Goal: Transaction & Acquisition: Purchase product/service

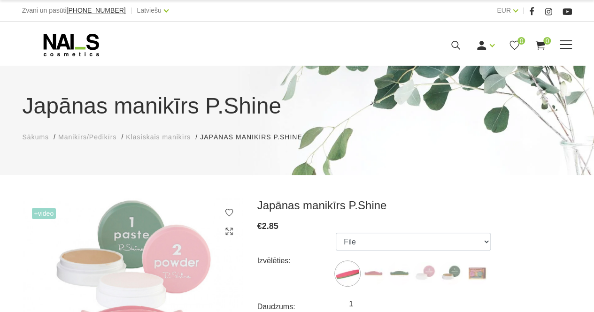
click at [540, 47] on use at bounding box center [540, 45] width 9 height 9
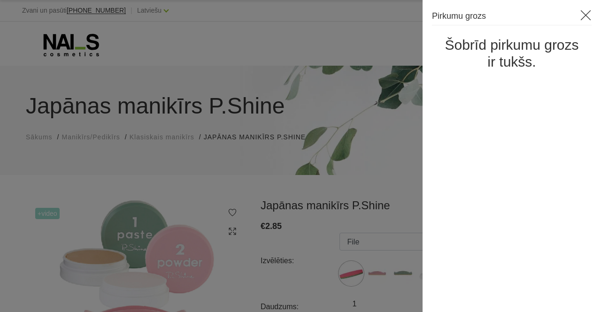
click at [582, 20] on icon at bounding box center [586, 15] width 12 height 12
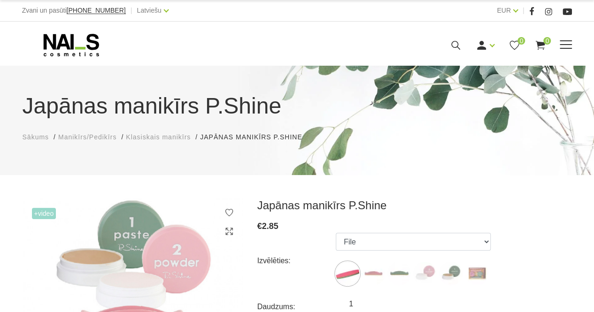
click at [574, 47] on div "Manikīrs Gēllakas Bāzes, topi un praimeri Gēlu sistēmas Dizaina sistēmas Dažādi…" at bounding box center [297, 44] width 564 height 23
click at [567, 44] on span at bounding box center [565, 44] width 12 height 1
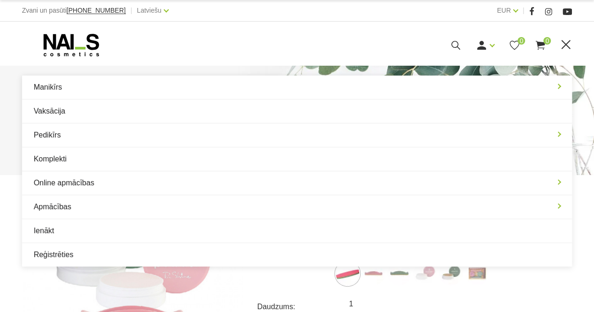
click at [240, 40] on div at bounding box center [132, 44] width 220 height 23
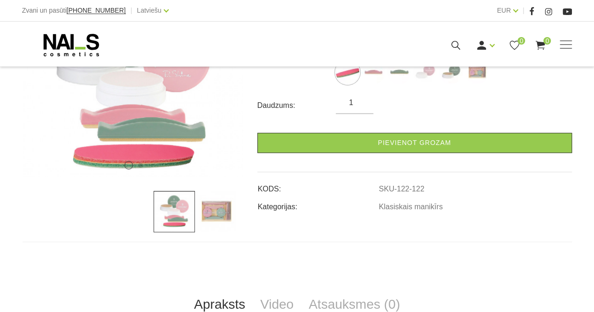
scroll to position [235, 0]
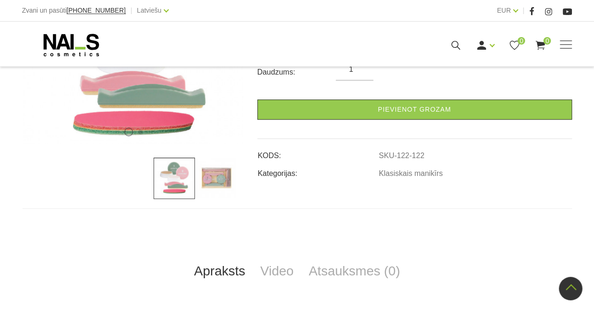
click at [214, 185] on img at bounding box center [215, 178] width 41 height 41
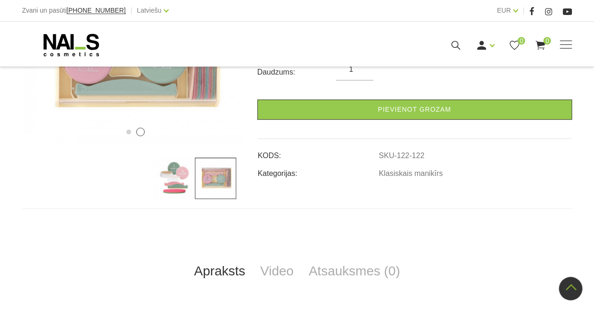
scroll to position [47, 0]
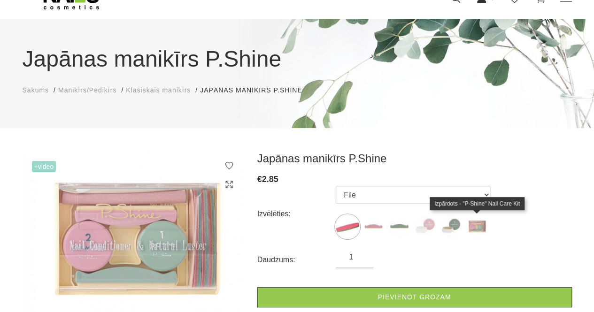
click at [474, 229] on img at bounding box center [476, 226] width 23 height 23
select select "127"
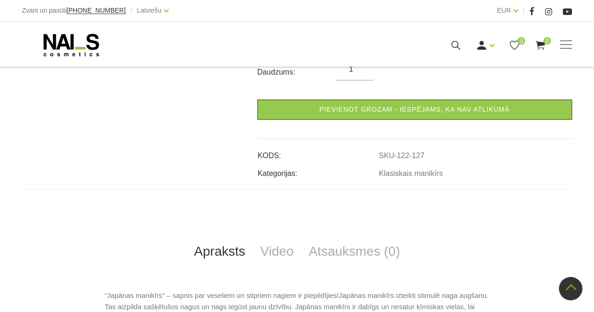
scroll to position [94, 0]
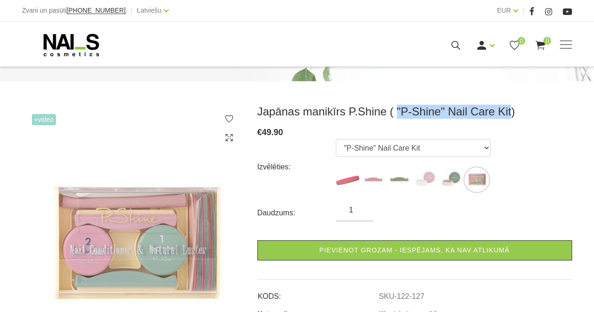
drag, startPoint x: 389, startPoint y: 111, endPoint x: 500, endPoint y: 113, distance: 111.7
click at [500, 113] on h3 "Japānas manikīrs P.Shine ( "P-Shine" Nail Care Kit)" at bounding box center [414, 112] width 314 height 14
copy h3 ""P-Shine" Nail Care Kit"
